Goal: Information Seeking & Learning: Learn about a topic

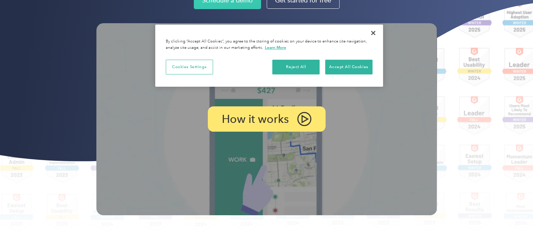
scroll to position [140, 0]
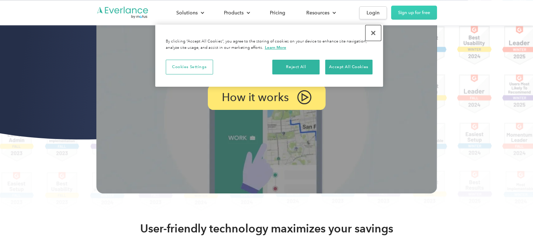
click at [374, 31] on button "Close" at bounding box center [373, 32] width 15 height 15
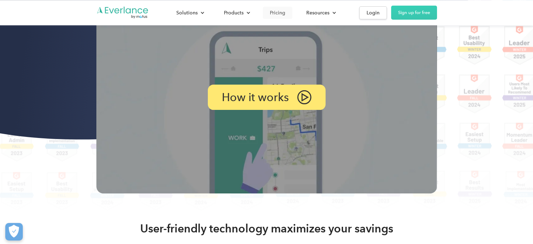
click at [276, 12] on div "Pricing" at bounding box center [277, 12] width 15 height 9
